Goal: Task Accomplishment & Management: Manage account settings

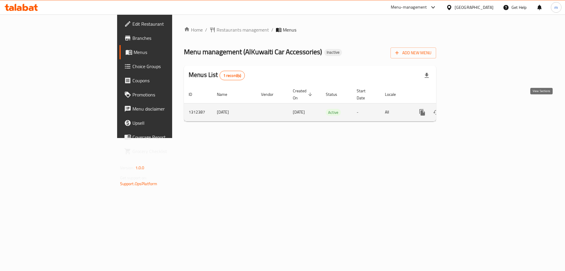
click at [468, 109] on icon "enhanced table" at bounding box center [464, 112] width 7 height 7
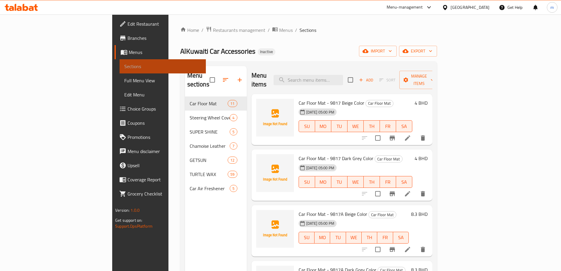
click at [124, 64] on span "Sections" at bounding box center [162, 66] width 77 height 7
click at [129, 52] on span "Menus" at bounding box center [165, 52] width 72 height 7
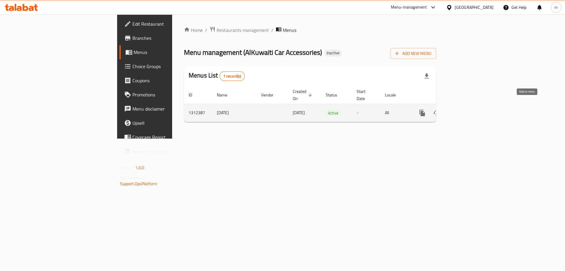
click at [454, 109] on icon "enhanced table" at bounding box center [450, 112] width 7 height 7
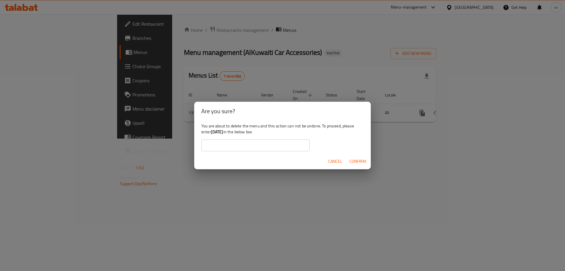
click at [272, 143] on input "text" at bounding box center [255, 145] width 108 height 12
type input "[DATE]"
click at [362, 162] on span "Confirm" at bounding box center [357, 161] width 17 height 7
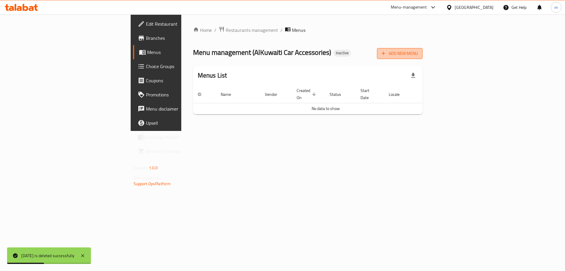
click at [418, 55] on span "Add New Menu" at bounding box center [400, 53] width 36 height 7
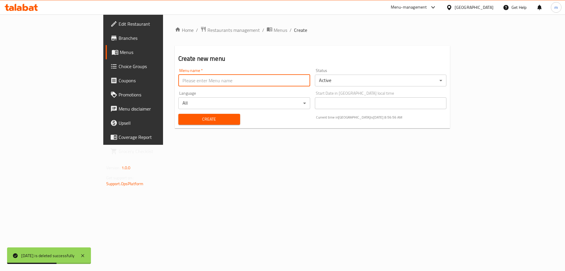
click at [178, 84] on input "text" at bounding box center [244, 80] width 132 height 12
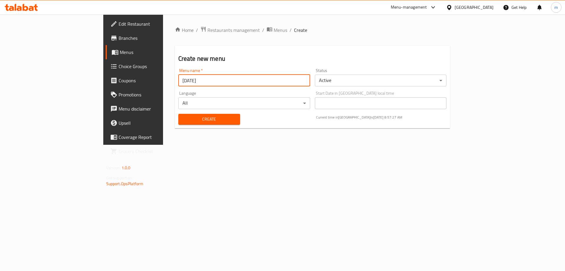
type input "[DATE]"
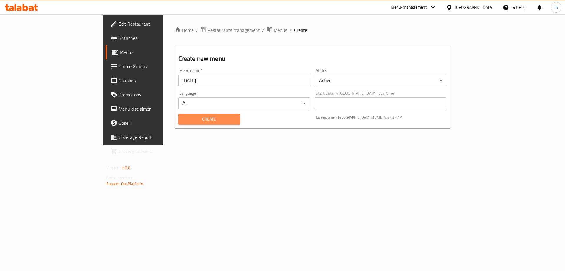
click at [183, 120] on span "Create" at bounding box center [209, 118] width 52 height 7
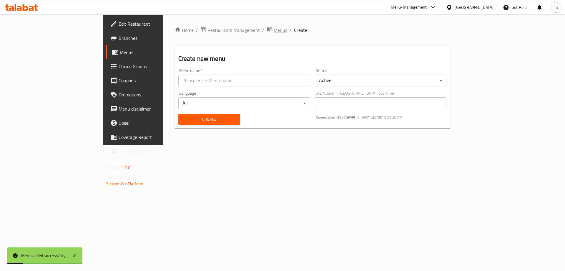
click at [274, 29] on span "Menus" at bounding box center [281, 29] width 14 height 7
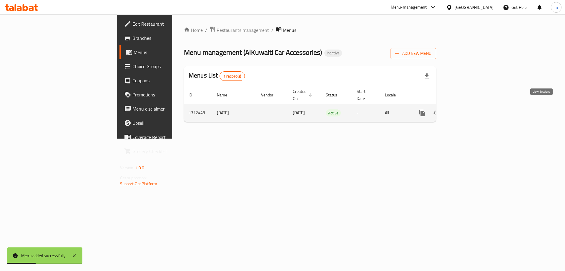
click at [468, 109] on icon "enhanced table" at bounding box center [464, 112] width 7 height 7
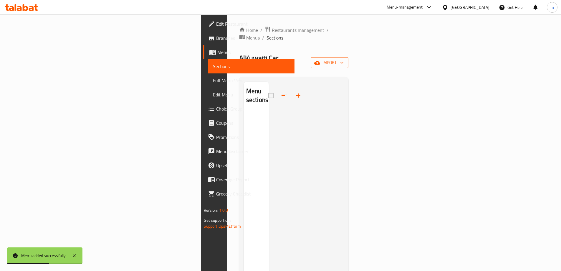
click at [344, 59] on span "import" at bounding box center [329, 62] width 28 height 7
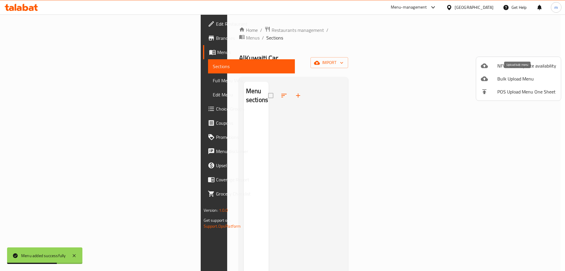
click at [524, 75] on span "Bulk Upload Menu" at bounding box center [527, 78] width 59 height 7
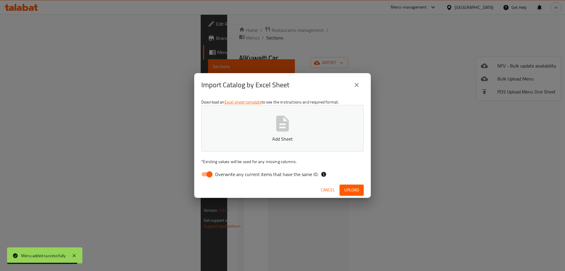
click at [207, 170] on input "Overwrite any current items that have the same ID." at bounding box center [210, 173] width 34 height 11
checkbox input "false"
click at [285, 130] on icon "button" at bounding box center [282, 123] width 13 height 16
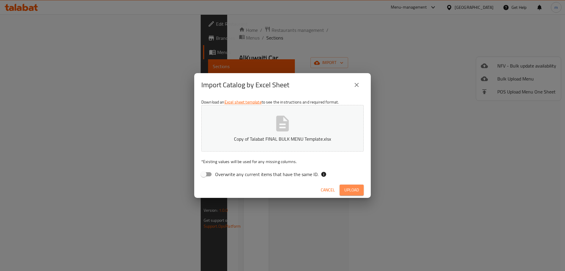
click at [355, 190] on span "Upload" at bounding box center [351, 189] width 15 height 7
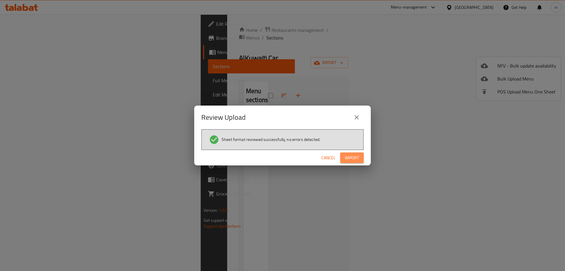
click at [353, 156] on span "Import" at bounding box center [352, 157] width 14 height 7
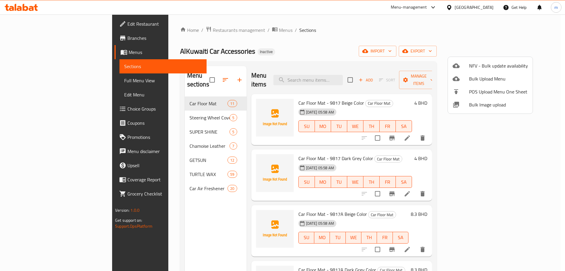
click at [43, 80] on div at bounding box center [282, 135] width 565 height 271
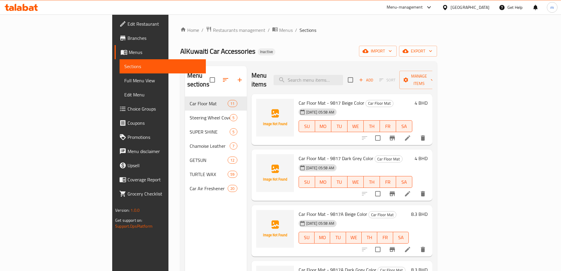
click at [120, 76] on link "Full Menu View" at bounding box center [163, 80] width 86 height 14
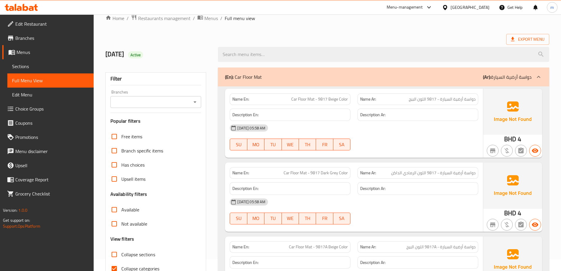
scroll to position [118, 0]
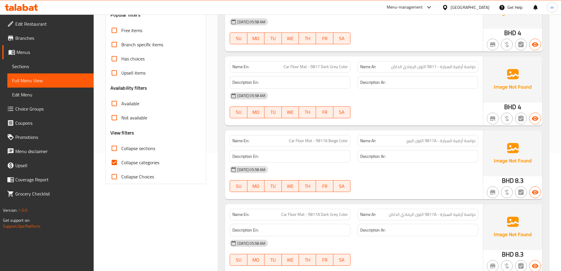
click at [115, 161] on input "Collapse categories" at bounding box center [114, 162] width 14 height 14
checkbox input "false"
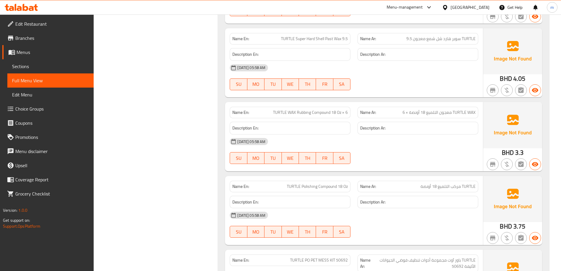
scroll to position [5991, 0]
